Goal: Information Seeking & Learning: Learn about a topic

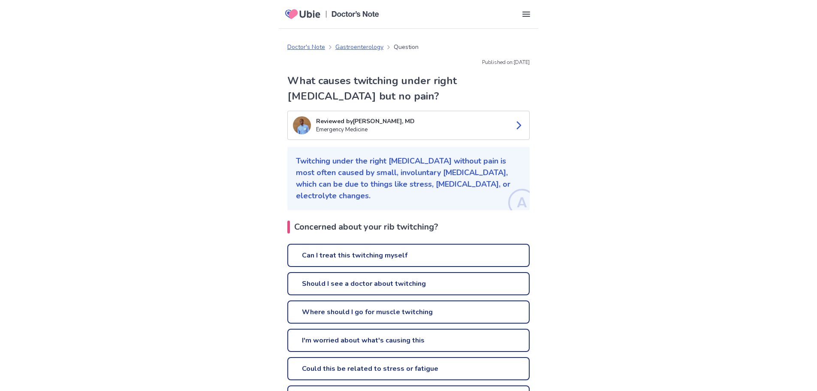
click at [329, 281] on link "Should I see a doctor about twitching" at bounding box center [408, 283] width 242 height 23
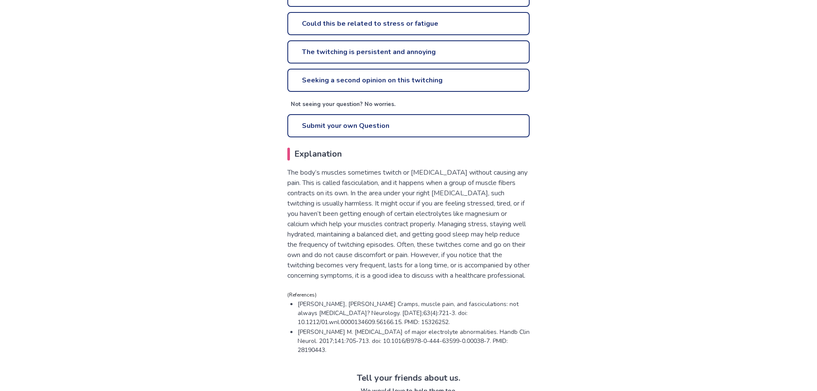
scroll to position [386, 0]
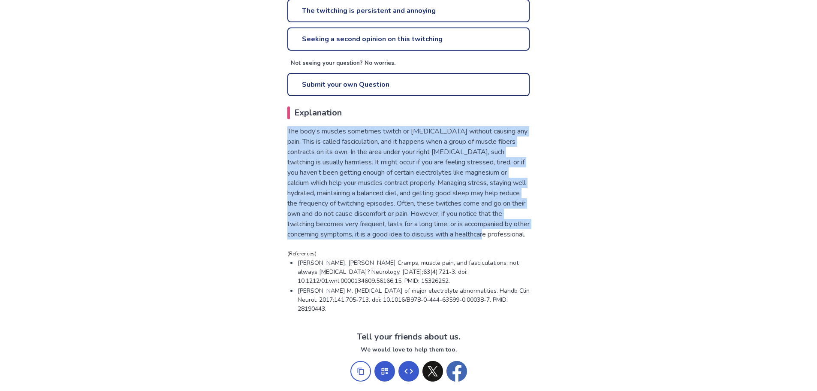
drag, startPoint x: 332, startPoint y: 242, endPoint x: 287, endPoint y: 133, distance: 118.2
click at [287, 133] on div "What causes twitching under right rib cage but no pain? Reviewed by Tomas Diaz,…" at bounding box center [408, 0] width 259 height 626
copy p "The body’s muscles sometimes twitch or [MEDICAL_DATA] without causing any pain.…"
